Goal: Navigation & Orientation: Find specific page/section

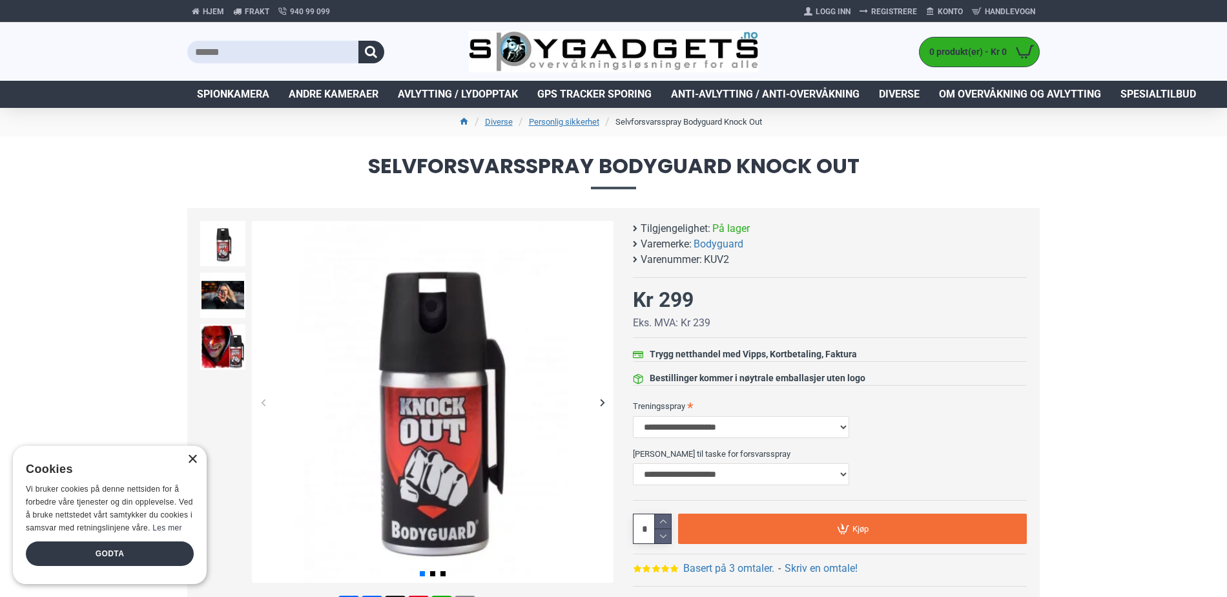
click at [193, 464] on div "×" at bounding box center [192, 460] width 10 height 10
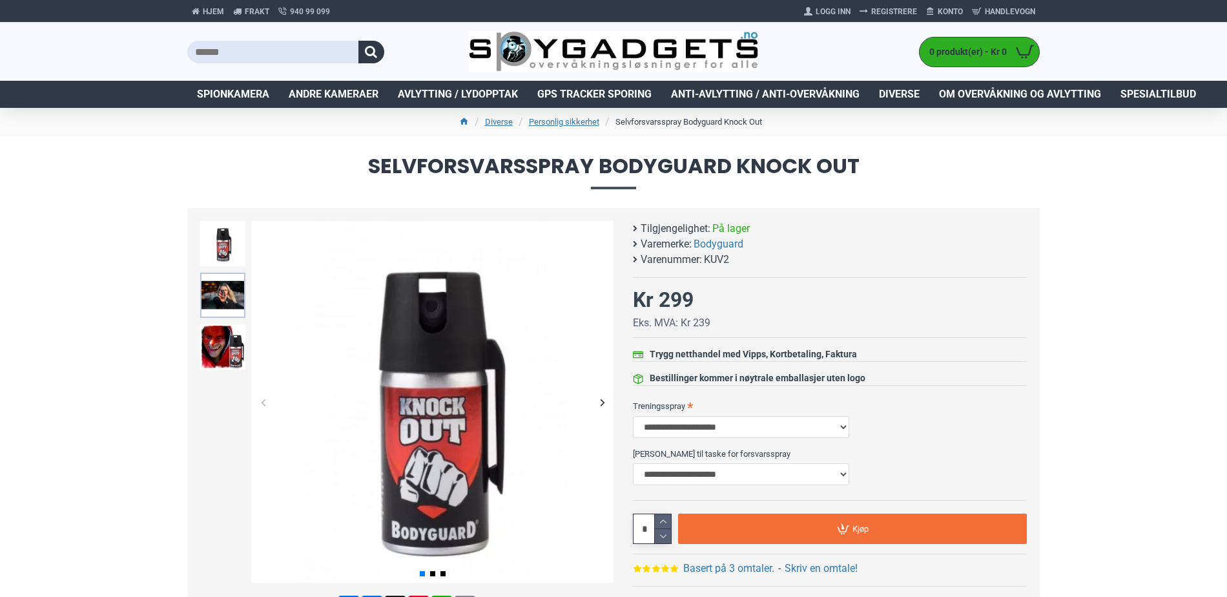
click at [225, 292] on img at bounding box center [222, 295] width 45 height 45
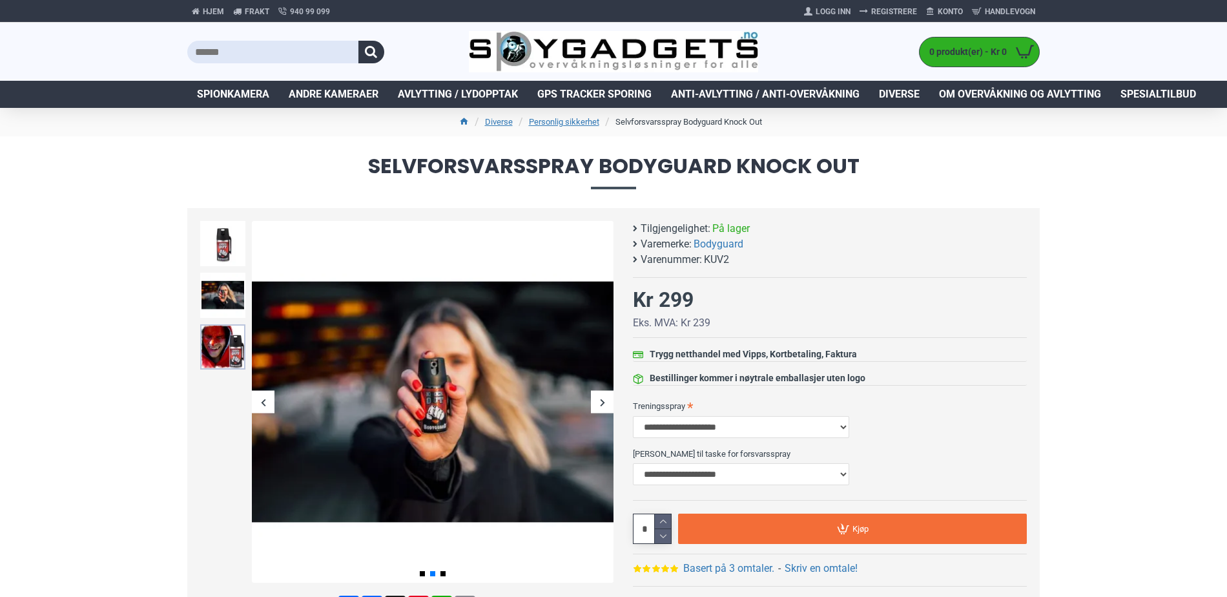
click at [239, 342] on img at bounding box center [222, 346] width 45 height 45
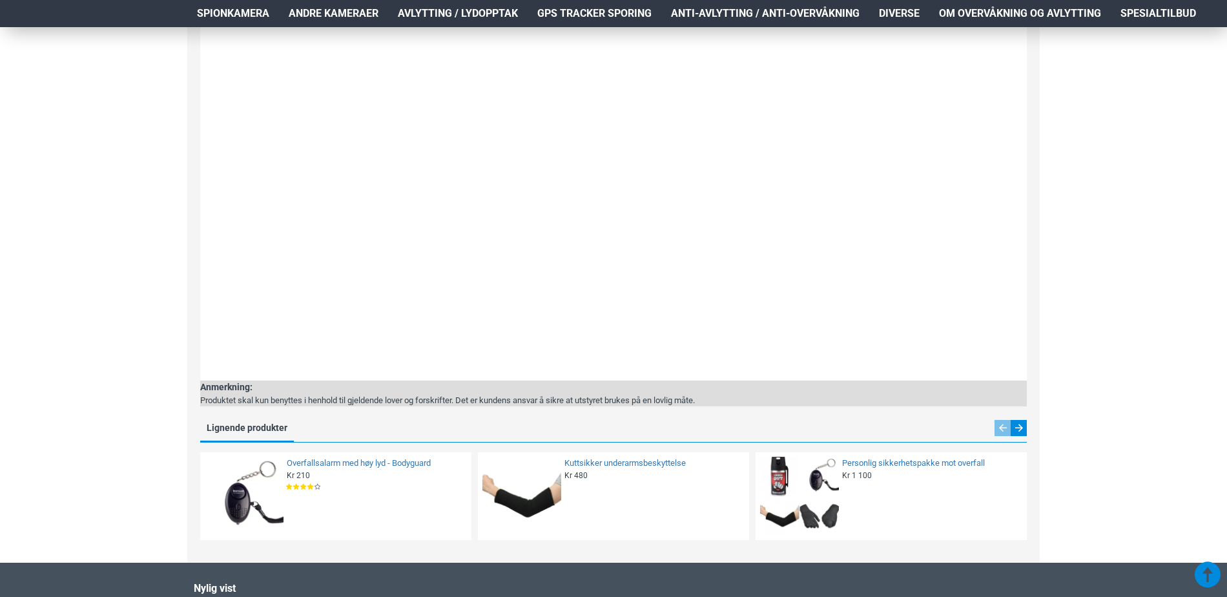
scroll to position [1937, 0]
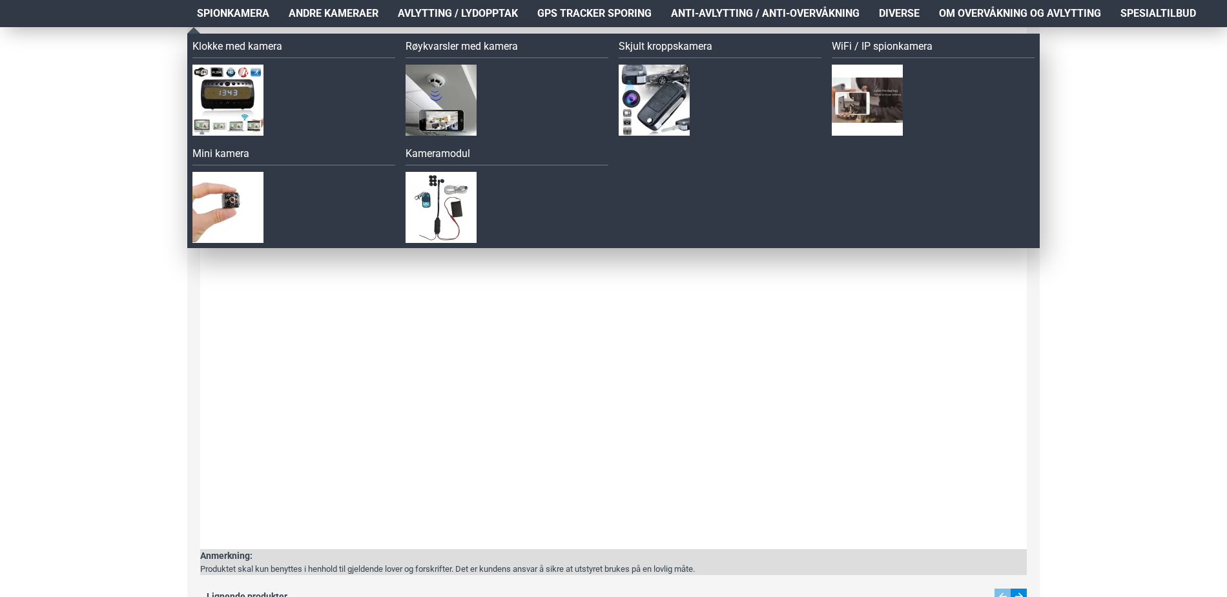
click at [232, 16] on span "Spionkamera" at bounding box center [233, 13] width 72 height 15
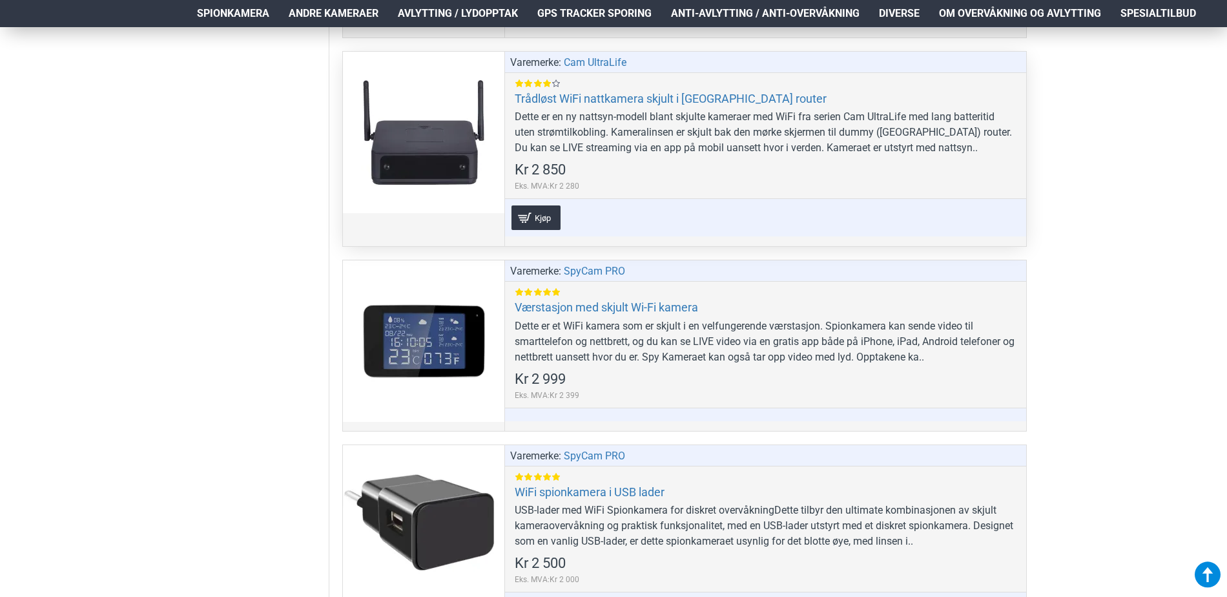
scroll to position [7104, 0]
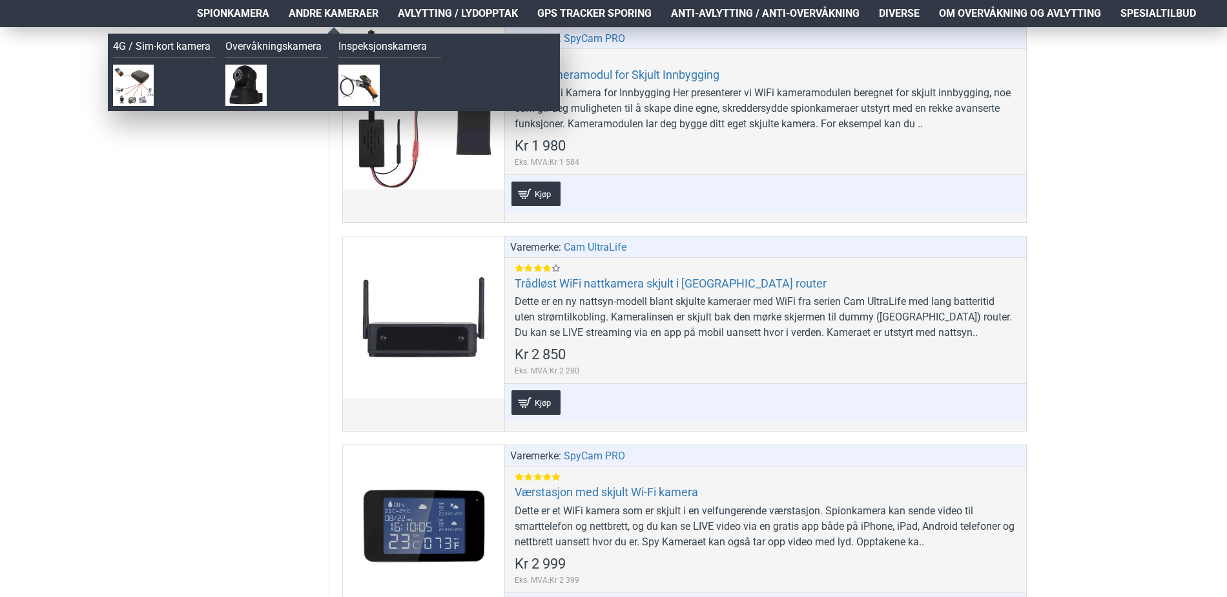
click at [329, 16] on span "Andre kameraer" at bounding box center [334, 13] width 90 height 15
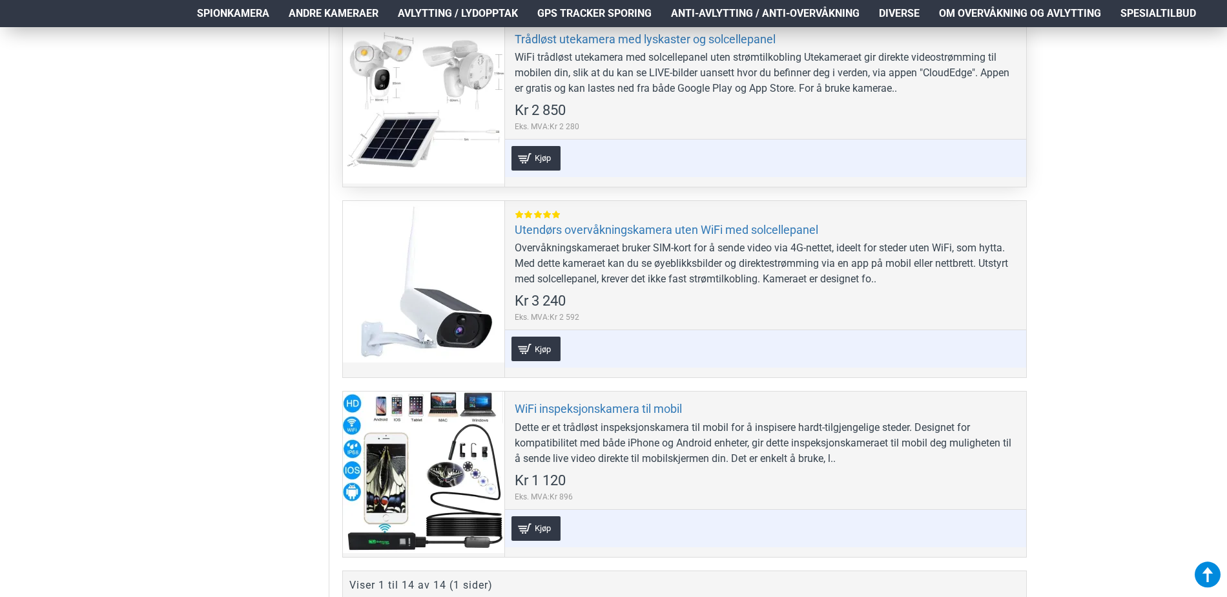
scroll to position [2519, 0]
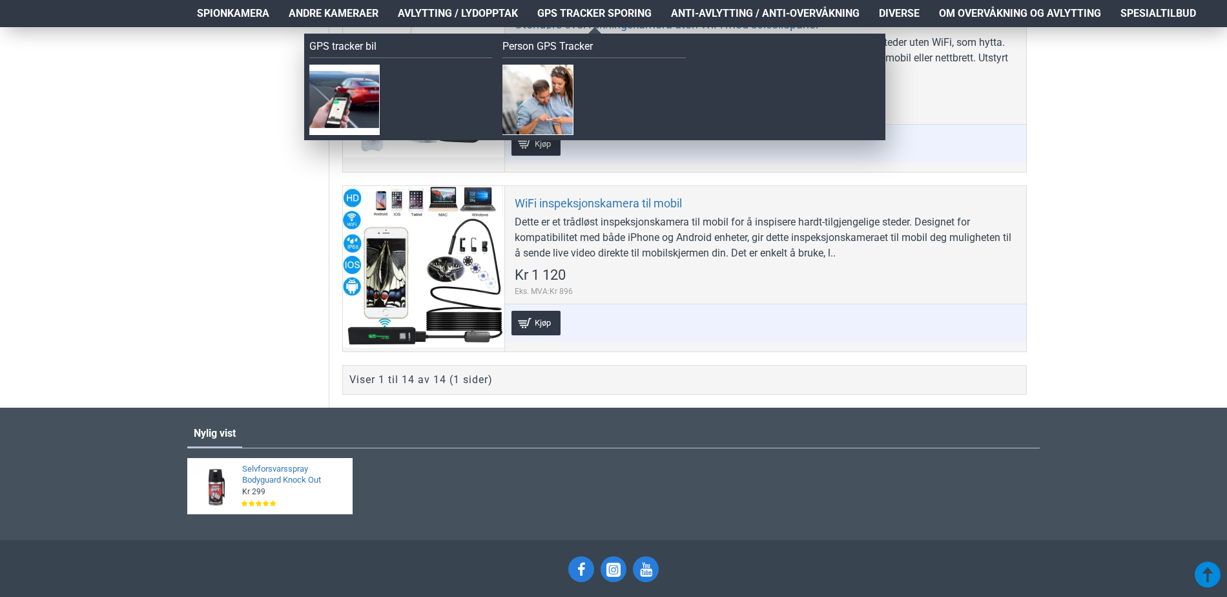
click at [573, 17] on span "GPS Tracker Sporing" at bounding box center [594, 13] width 114 height 15
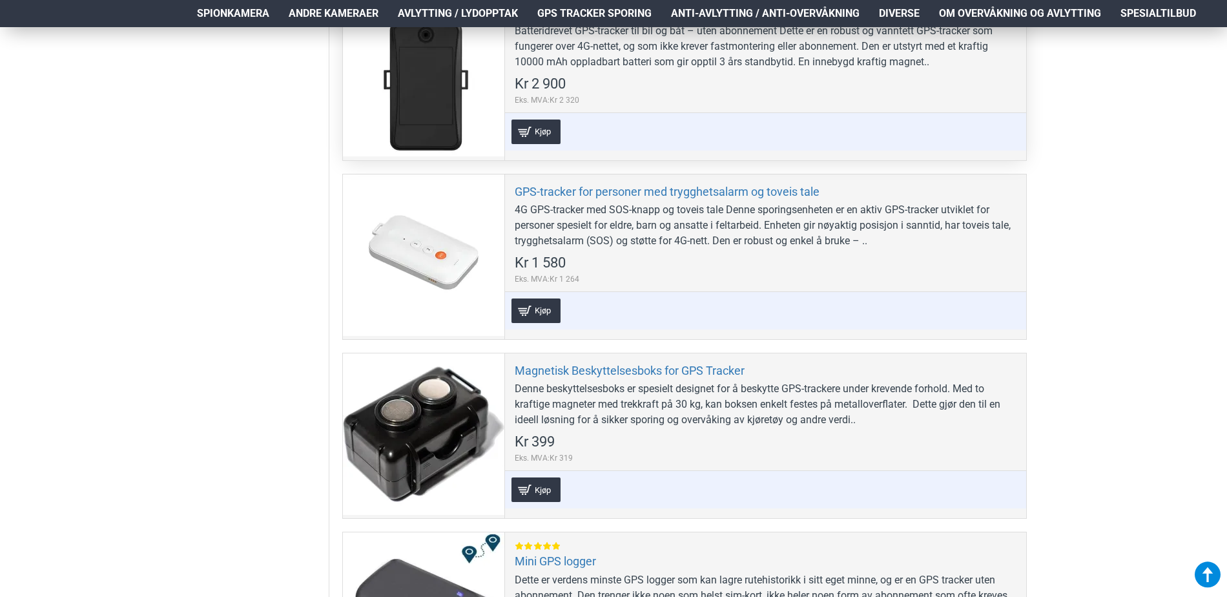
scroll to position [1033, 0]
